Goal: Task Accomplishment & Management: Complete application form

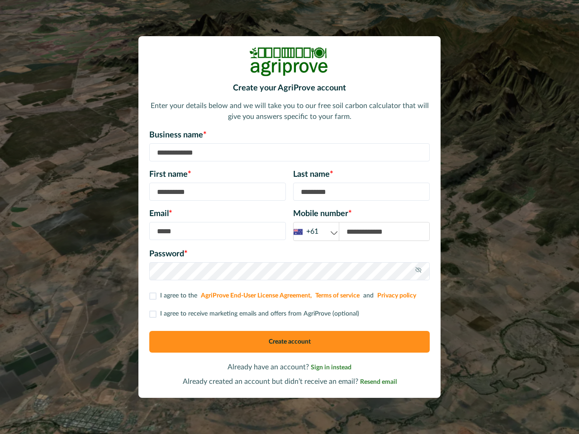
click at [290, 217] on div "Email * Mobile number * +61 +61 +44 +1" at bounding box center [289, 224] width 280 height 33
click at [316, 232] on div "+61" at bounding box center [316, 231] width 45 height 11
click at [418, 271] on icon at bounding box center [418, 269] width 7 height 7
click at [253, 314] on p "I agree to receive marketing emails and offers from AgriProve (optional)" at bounding box center [259, 314] width 199 height 10
click at [290, 342] on button "Create account" at bounding box center [289, 342] width 280 height 22
